Goal: Check status: Check status

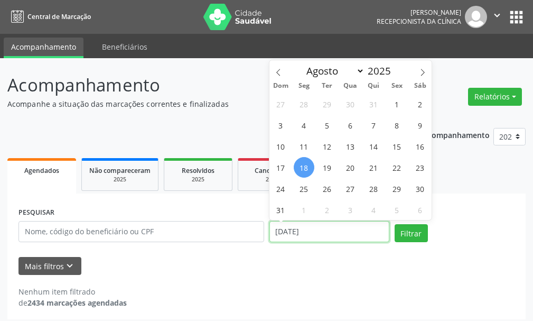
click at [312, 231] on input "[DATE]" at bounding box center [330, 231] width 120 height 21
click at [330, 163] on span "19" at bounding box center [327, 167] width 21 height 21
type input "[DATE]"
click at [330, 163] on span "19" at bounding box center [327, 167] width 21 height 21
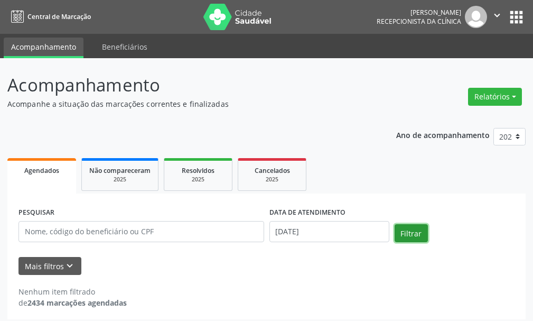
click at [426, 229] on button "Filtrar" at bounding box center [411, 233] width 33 height 18
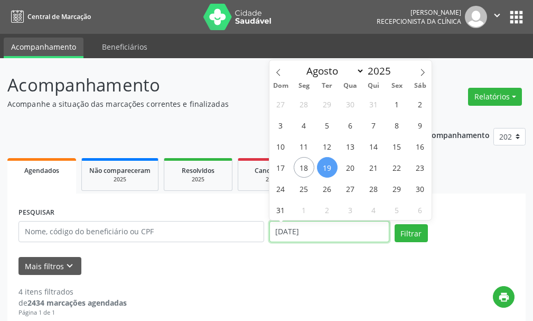
click at [293, 225] on input "[DATE]" at bounding box center [330, 231] width 120 height 21
click at [348, 172] on span "20" at bounding box center [350, 167] width 21 height 21
type input "[DATE]"
select select "7"
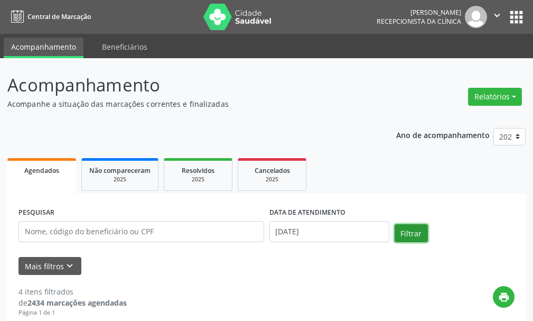
click at [395, 231] on button "Filtrar" at bounding box center [411, 233] width 33 height 18
click at [293, 241] on input "[DATE]" at bounding box center [330, 231] width 120 height 21
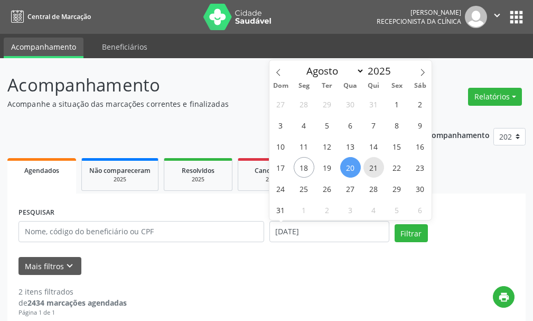
click at [373, 168] on span "21" at bounding box center [374, 167] width 21 height 21
type input "[DATE]"
click at [373, 168] on span "21" at bounding box center [374, 167] width 21 height 21
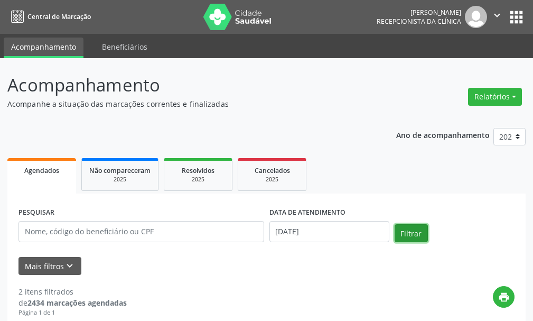
click at [411, 236] on button "Filtrar" at bounding box center [411, 233] width 33 height 18
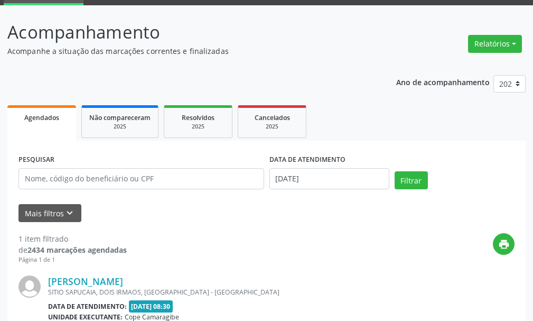
scroll to position [159, 0]
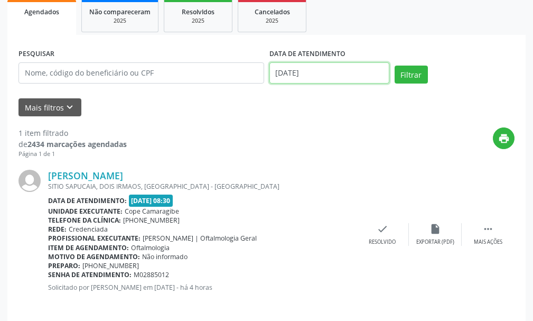
click at [319, 80] on input "[DATE]" at bounding box center [330, 72] width 120 height 21
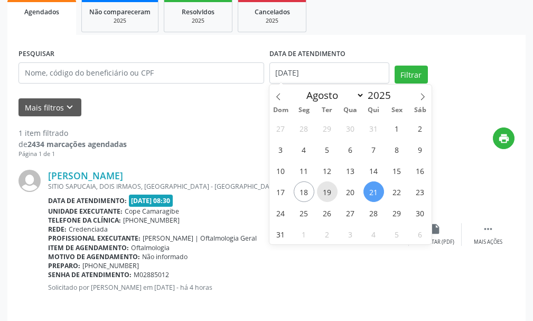
click at [323, 198] on span "19" at bounding box center [327, 191] width 21 height 21
type input "[DATE]"
click at [323, 198] on span "19" at bounding box center [327, 191] width 21 height 21
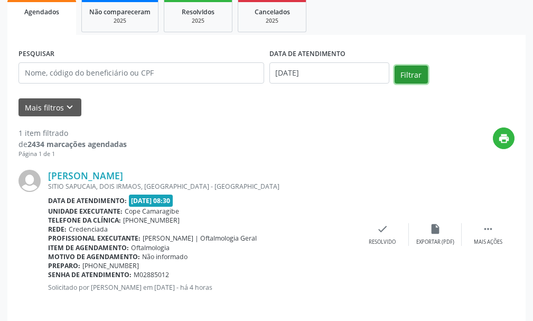
click at [404, 72] on button "Filtrar" at bounding box center [411, 75] width 33 height 18
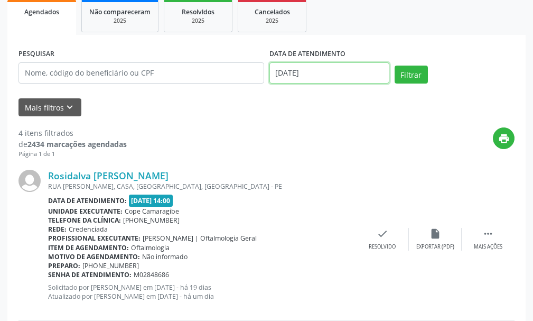
click at [297, 78] on body "Central de Marcação [PERSON_NAME] Recepcionista da clínica  Configurações Sair…" at bounding box center [266, 1] width 533 height 321
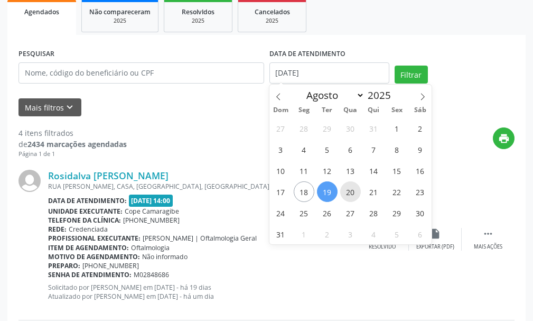
click at [351, 195] on span "20" at bounding box center [350, 191] width 21 height 21
type input "[DATE]"
click at [351, 195] on span "20" at bounding box center [350, 191] width 21 height 21
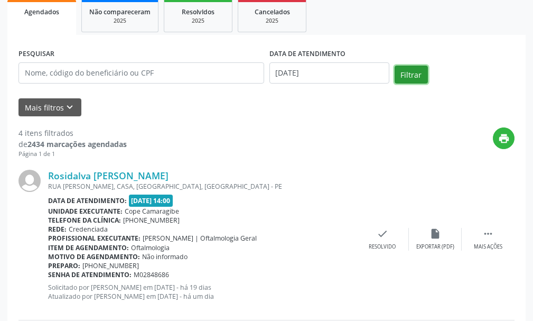
click at [402, 82] on button "Filtrar" at bounding box center [411, 75] width 33 height 18
click at [25, 140] on div "de 2434 marcações agendadas" at bounding box center [73, 144] width 108 height 11
click at [24, 134] on div "2 itens filtrados" at bounding box center [73, 132] width 108 height 11
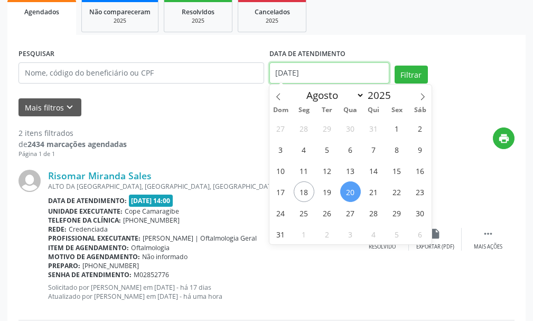
click at [292, 75] on input "[DATE]" at bounding box center [330, 72] width 120 height 21
click at [374, 194] on span "21" at bounding box center [374, 191] width 21 height 21
type input "[DATE]"
click at [374, 194] on span "21" at bounding box center [374, 191] width 21 height 21
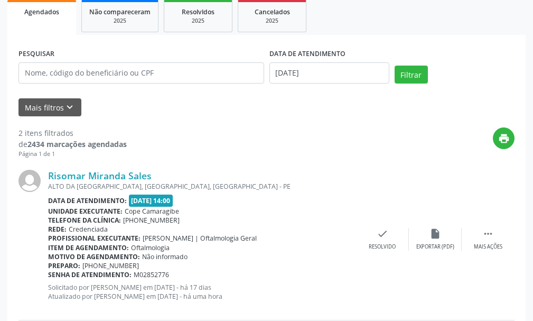
click at [414, 84] on div "Filtrar" at bounding box center [454, 78] width 125 height 25
click at [414, 79] on button "Filtrar" at bounding box center [411, 75] width 33 height 18
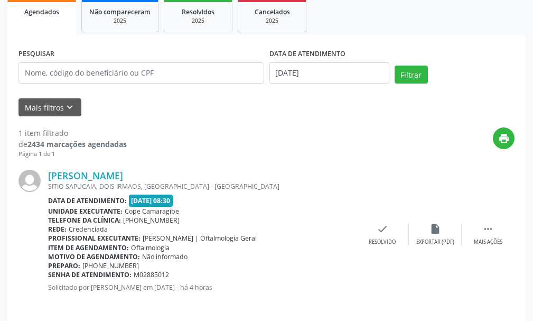
click at [33, 136] on div "1 item filtrado" at bounding box center [73, 132] width 108 height 11
